Goal: Information Seeking & Learning: Learn about a topic

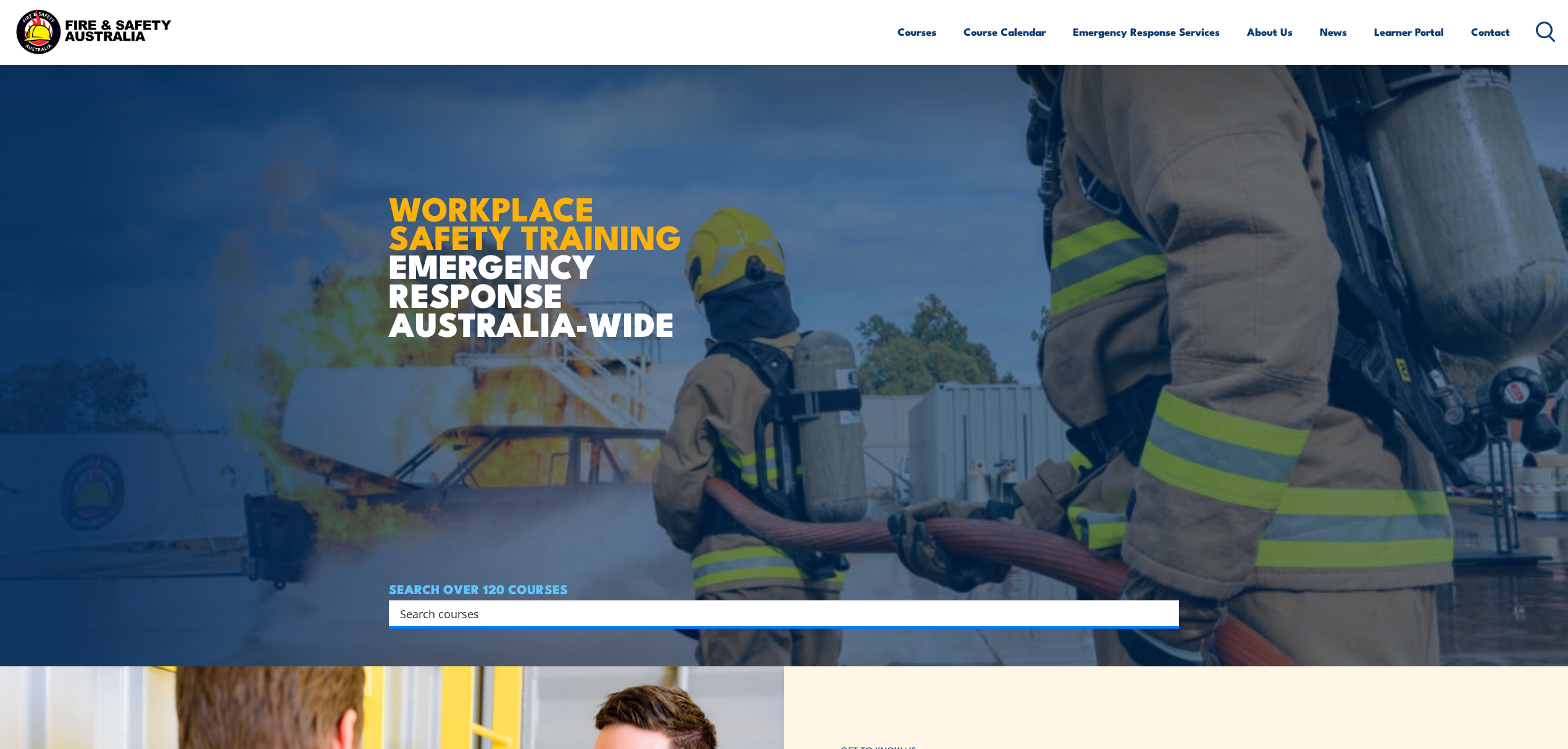
scroll to position [82, 0]
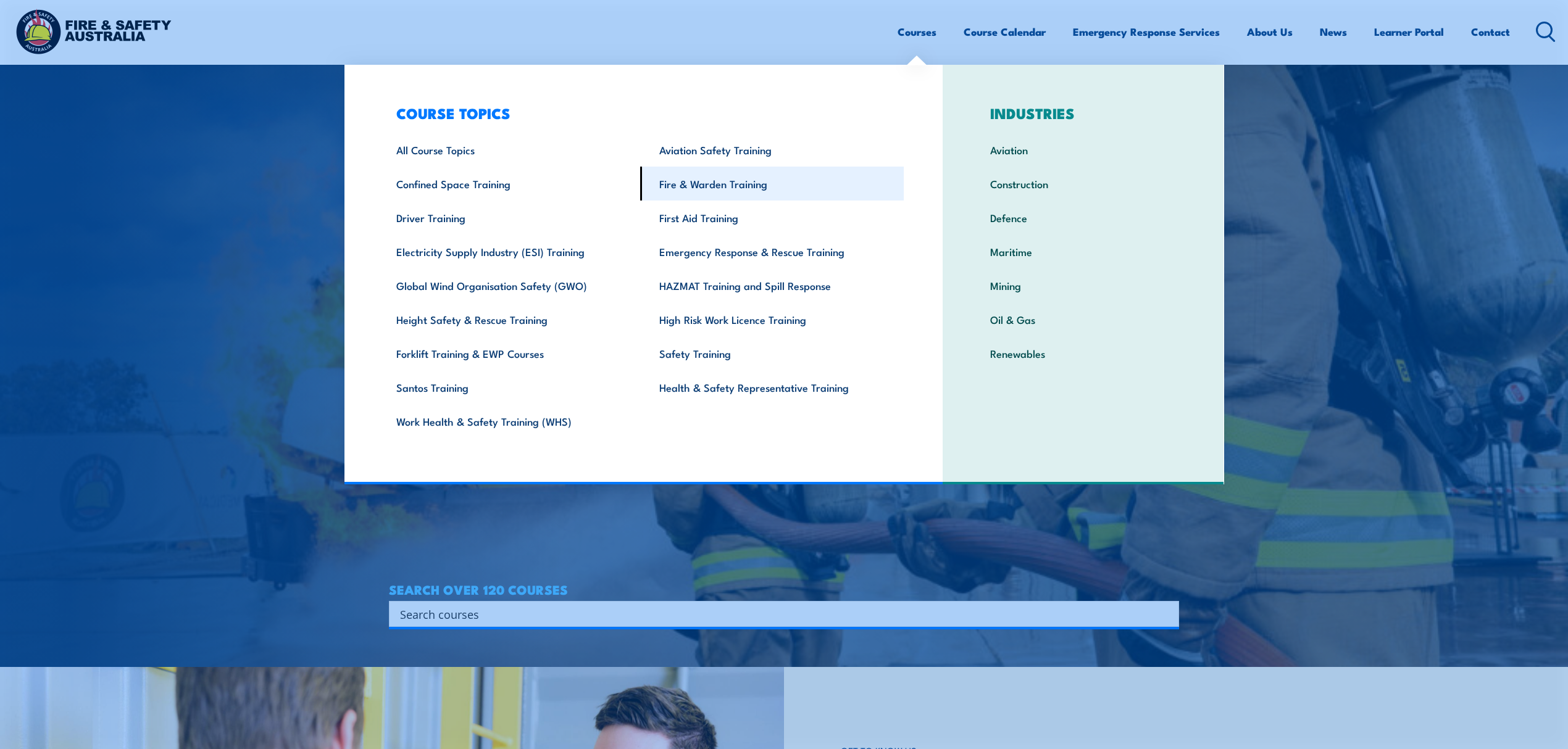
click at [790, 178] on link "Fire & Warden Training" at bounding box center [772, 183] width 264 height 33
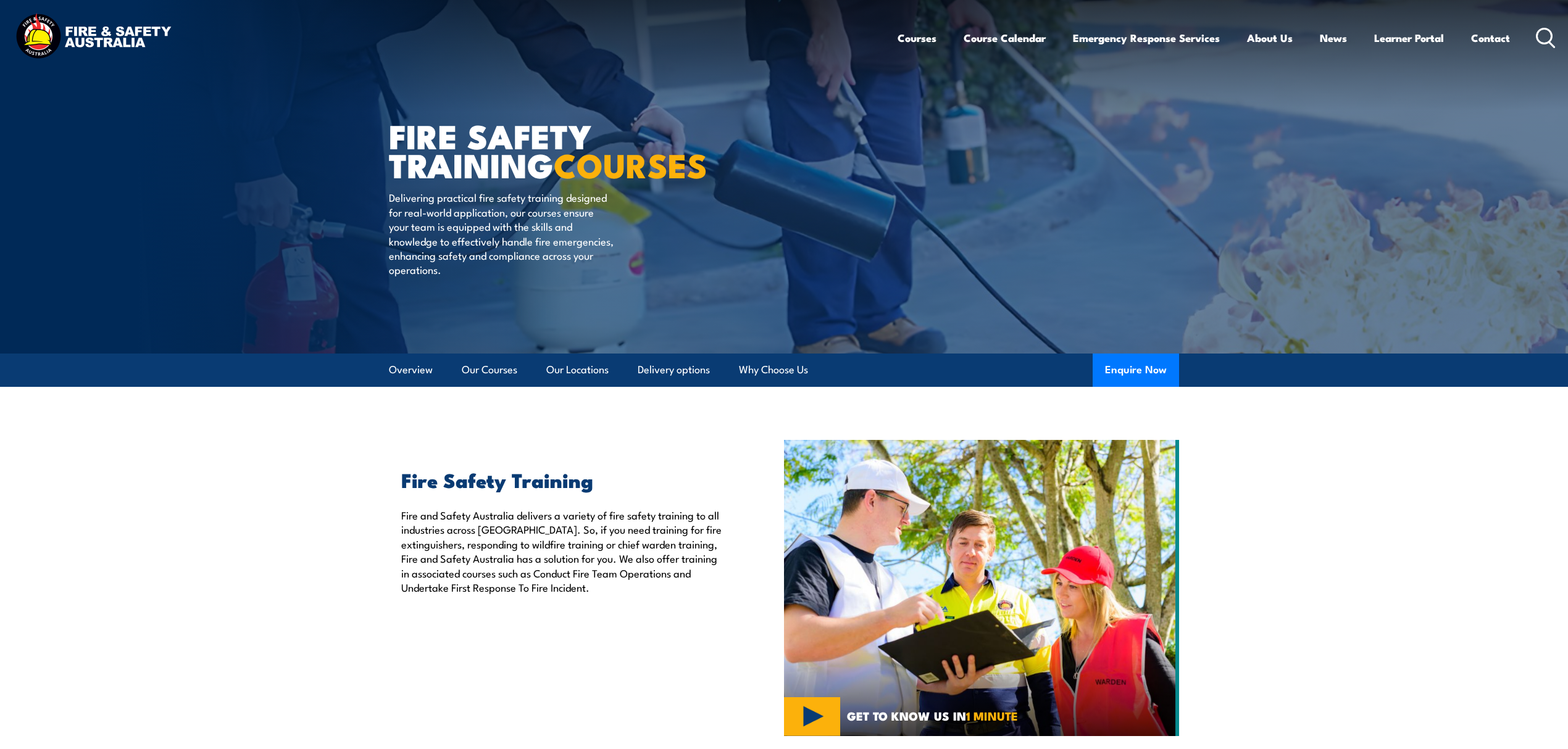
drag, startPoint x: 855, startPoint y: 363, endPoint x: 847, endPoint y: 374, distance: 13.6
click at [847, 374] on article "Overview Our Courses Our Locations Delivery options Why Choose Us Enquire Now" at bounding box center [784, 370] width 790 height 33
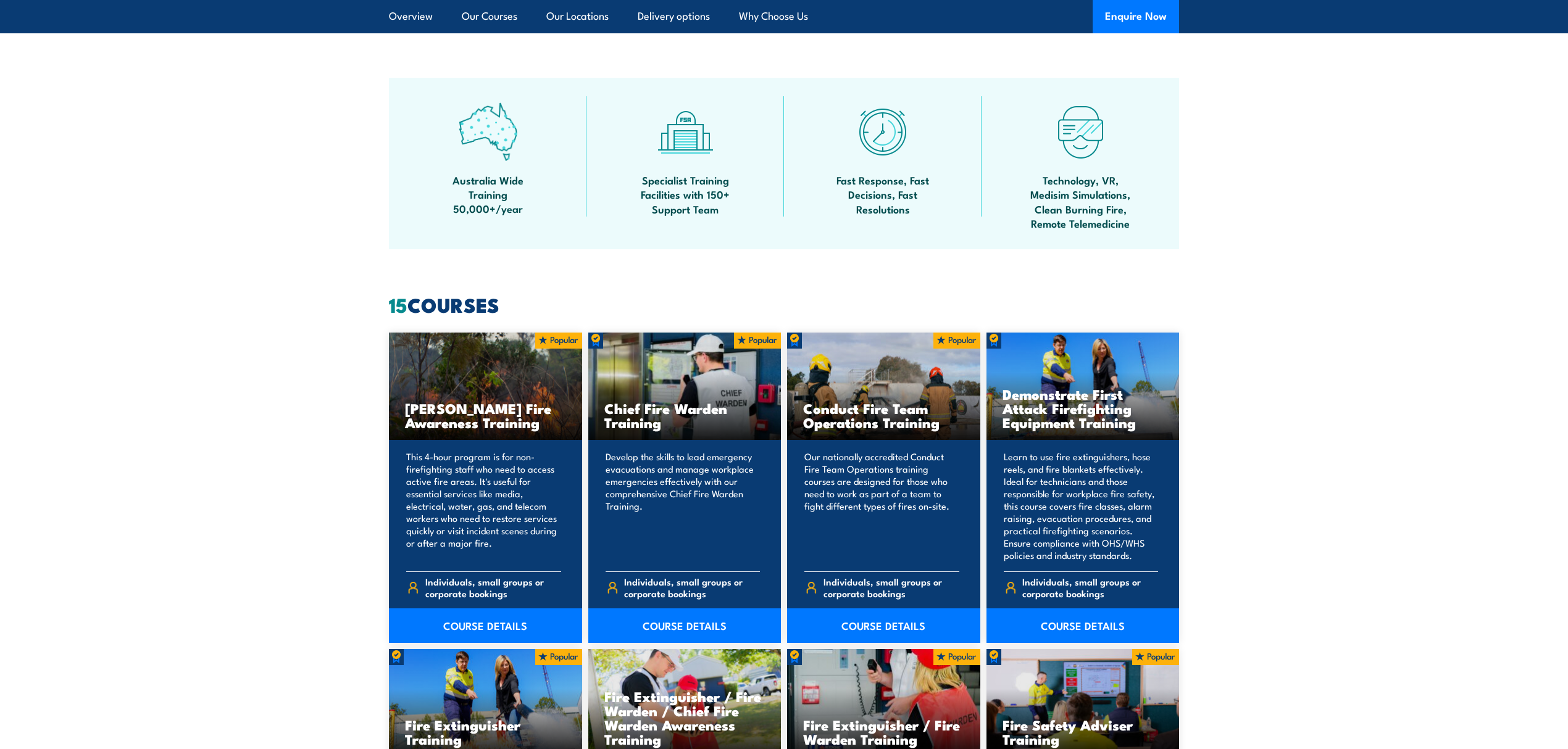
scroll to position [823, 0]
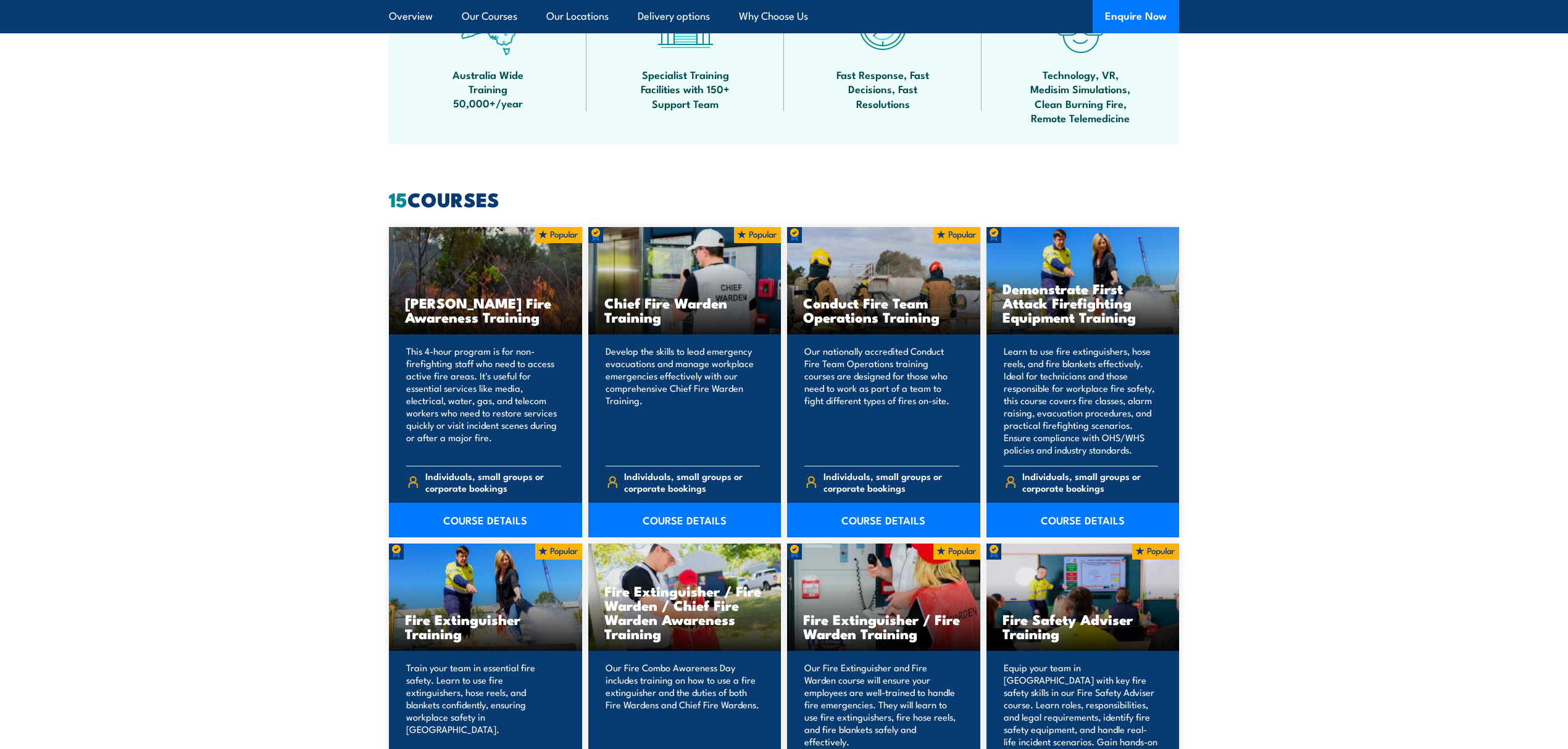
drag, startPoint x: 512, startPoint y: 198, endPoint x: 384, endPoint y: 196, distance: 128.0
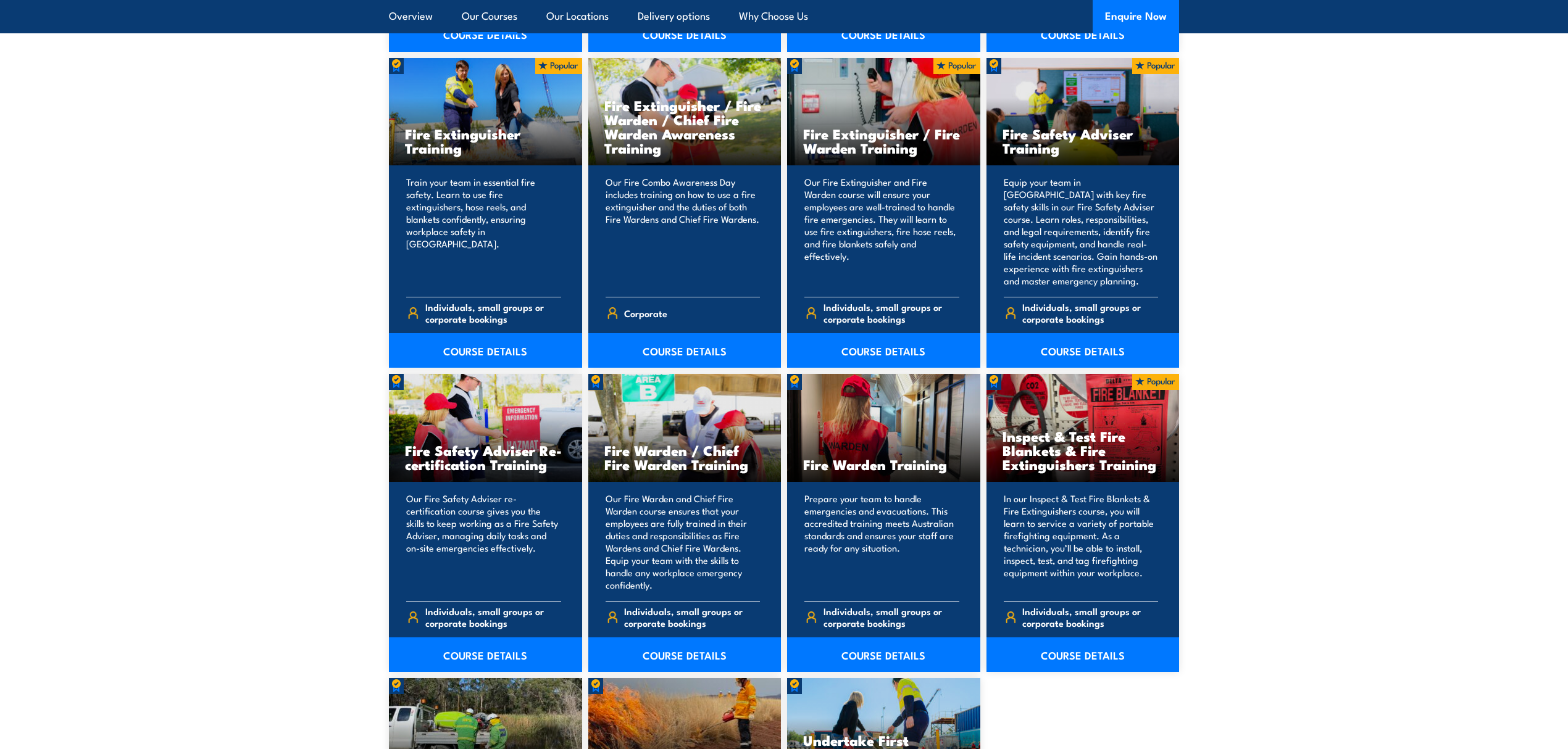
scroll to position [1316, 0]
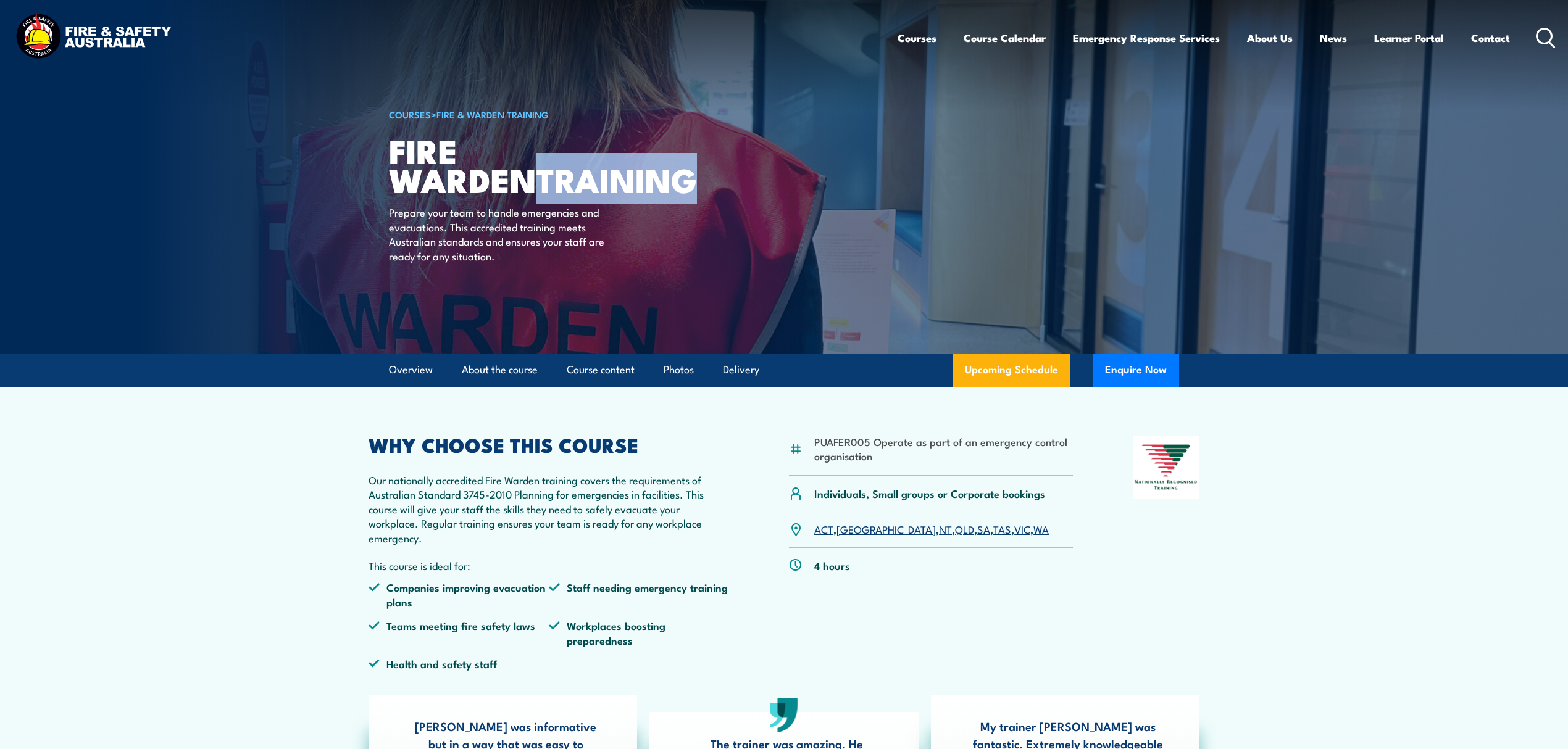
drag, startPoint x: 392, startPoint y: 154, endPoint x: 589, endPoint y: 183, distance: 199.1
click at [589, 183] on h1 "Fire Warden TRAINING" at bounding box center [541, 164] width 305 height 57
click at [690, 156] on h1 "Fire Warden TRAINING" at bounding box center [541, 164] width 305 height 57
drag, startPoint x: 393, startPoint y: 152, endPoint x: 595, endPoint y: 179, distance: 203.8
click at [595, 179] on h1 "Fire Warden TRAINING" at bounding box center [541, 164] width 305 height 57
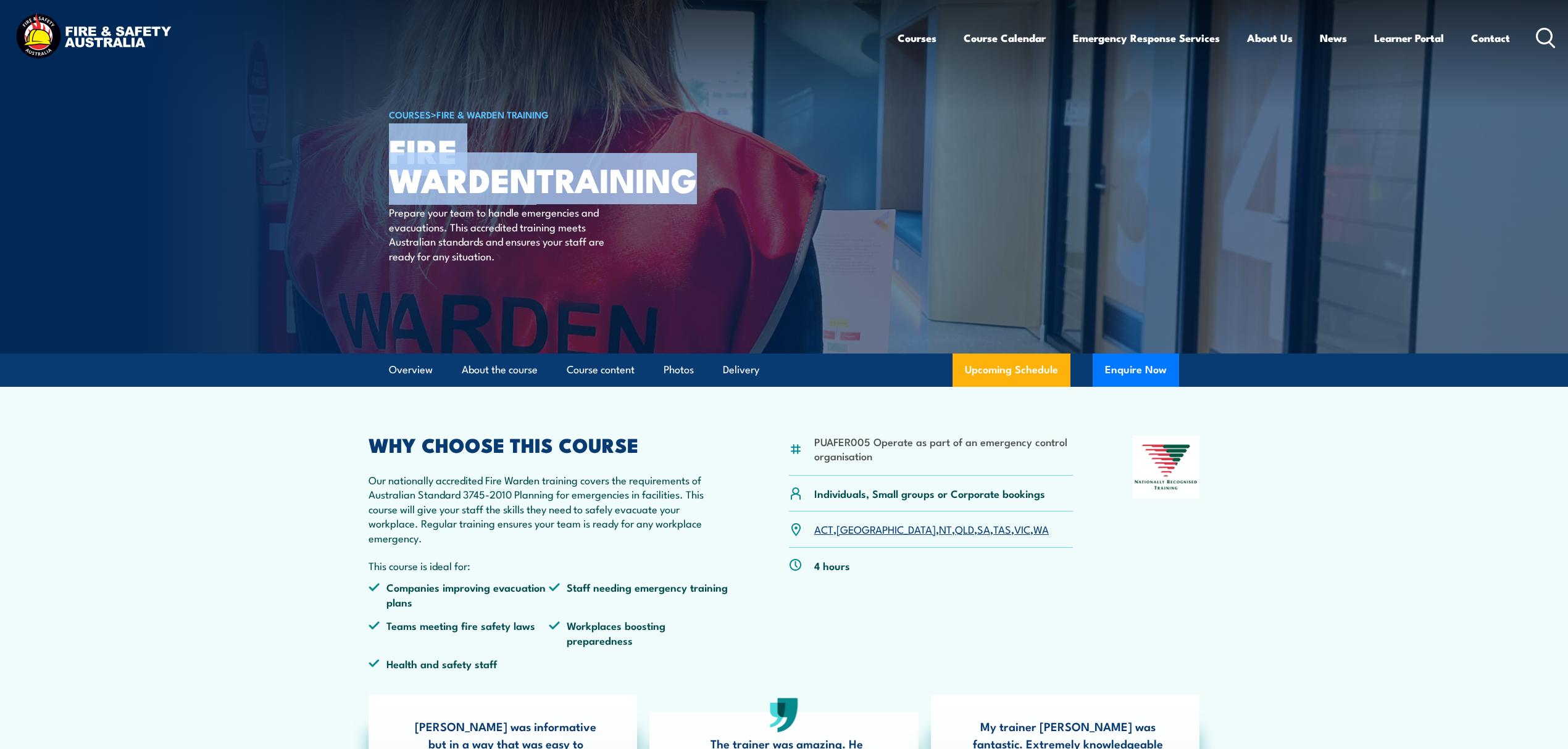
click at [595, 179] on h1 "Fire Warden TRAINING" at bounding box center [541, 164] width 305 height 57
